Goal: Task Accomplishment & Management: Manage account settings

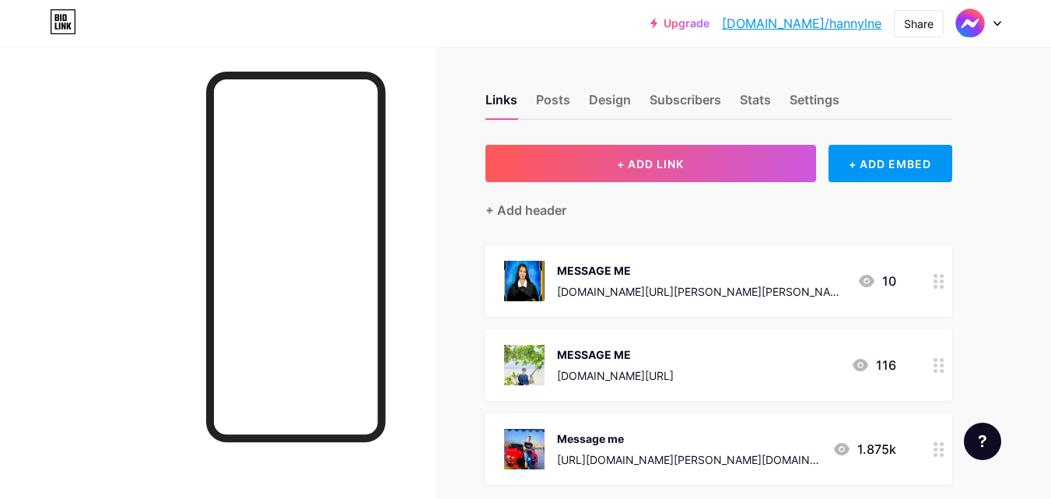
scroll to position [156, 0]
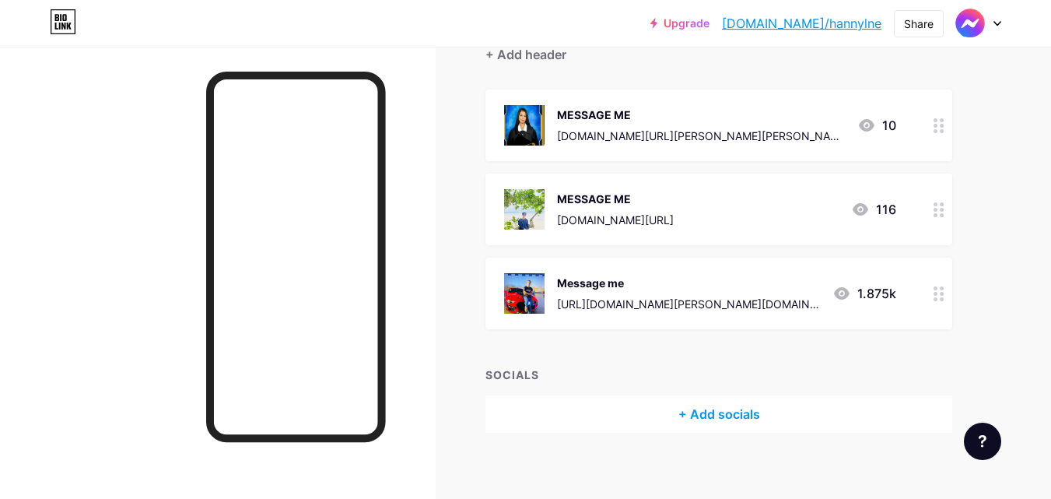
click at [940, 132] on icon at bounding box center [939, 125] width 11 height 15
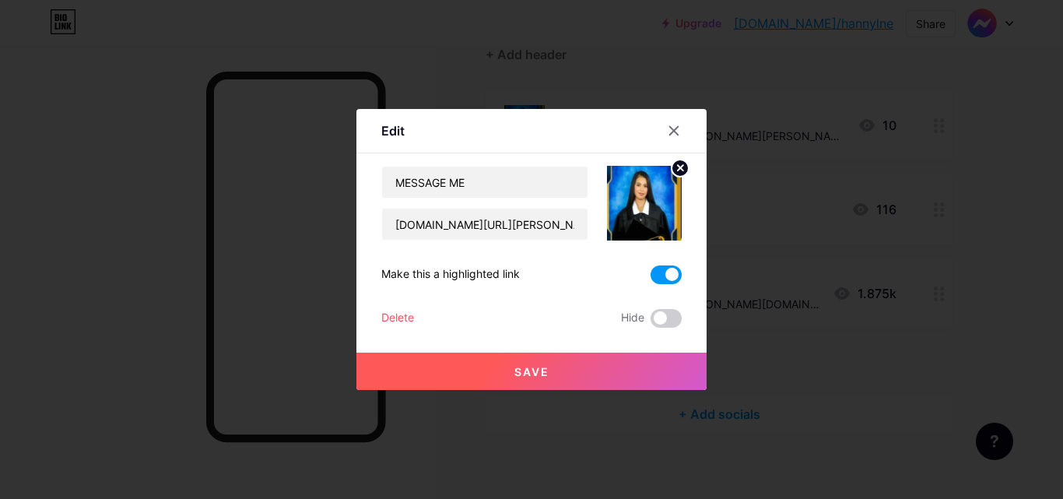
click at [680, 269] on label at bounding box center [666, 274] width 31 height 19
click at [651, 279] on input "checkbox" at bounding box center [651, 279] width 0 height 0
click at [662, 313] on span at bounding box center [666, 318] width 31 height 19
click at [651, 322] on input "checkbox" at bounding box center [651, 322] width 0 height 0
click at [565, 375] on button "Save" at bounding box center [531, 371] width 350 height 37
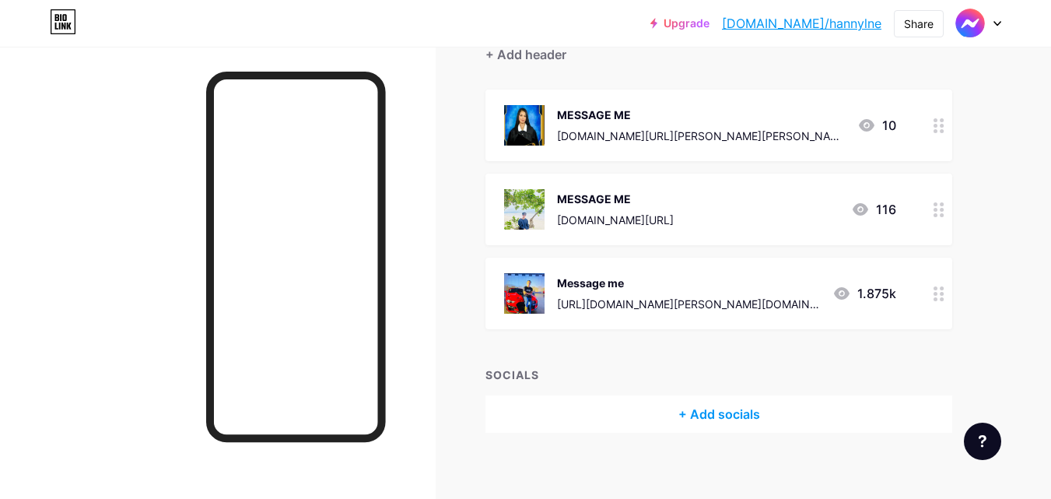
click at [941, 205] on icon at bounding box center [939, 209] width 11 height 15
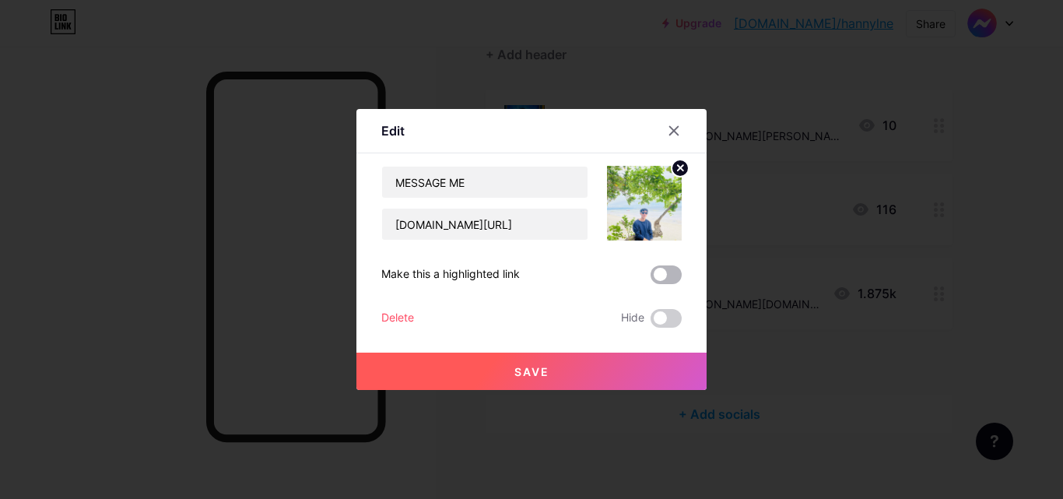
click at [669, 273] on span at bounding box center [666, 274] width 31 height 19
click at [651, 279] on input "checkbox" at bounding box center [651, 279] width 0 height 0
click at [543, 363] on button "Save" at bounding box center [531, 371] width 350 height 37
